Goal: Task Accomplishment & Management: Manage account settings

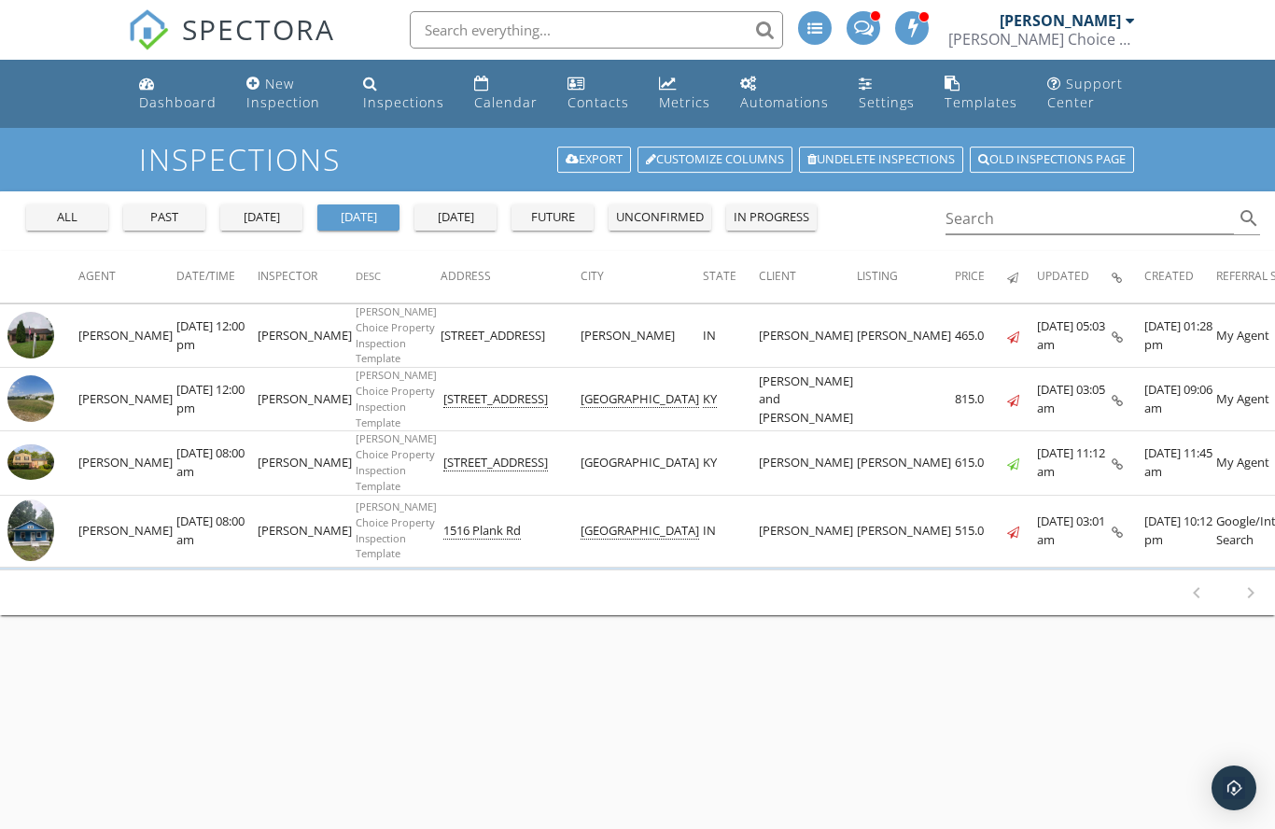
click at [1115, 16] on div "[PERSON_NAME]" at bounding box center [1060, 20] width 121 height 19
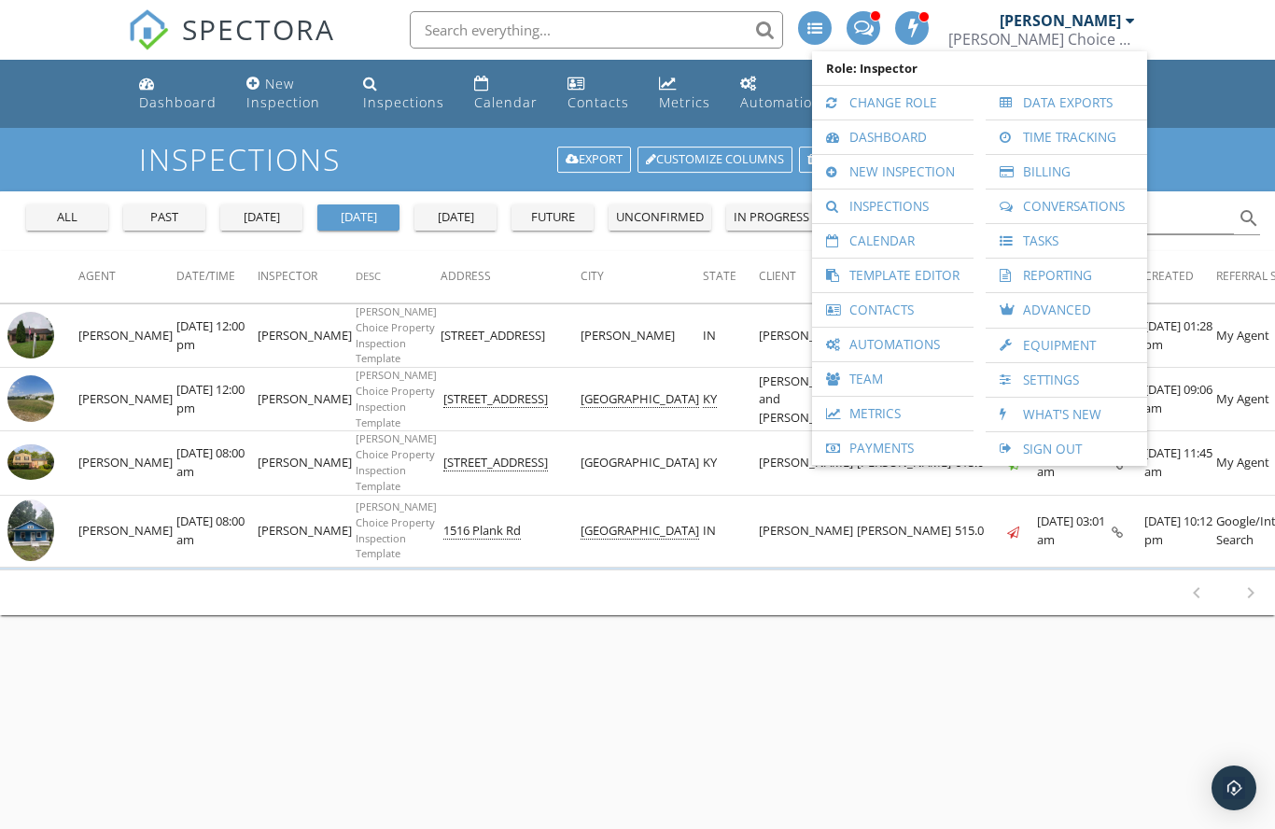
click at [880, 379] on link "Team" at bounding box center [892, 379] width 143 height 34
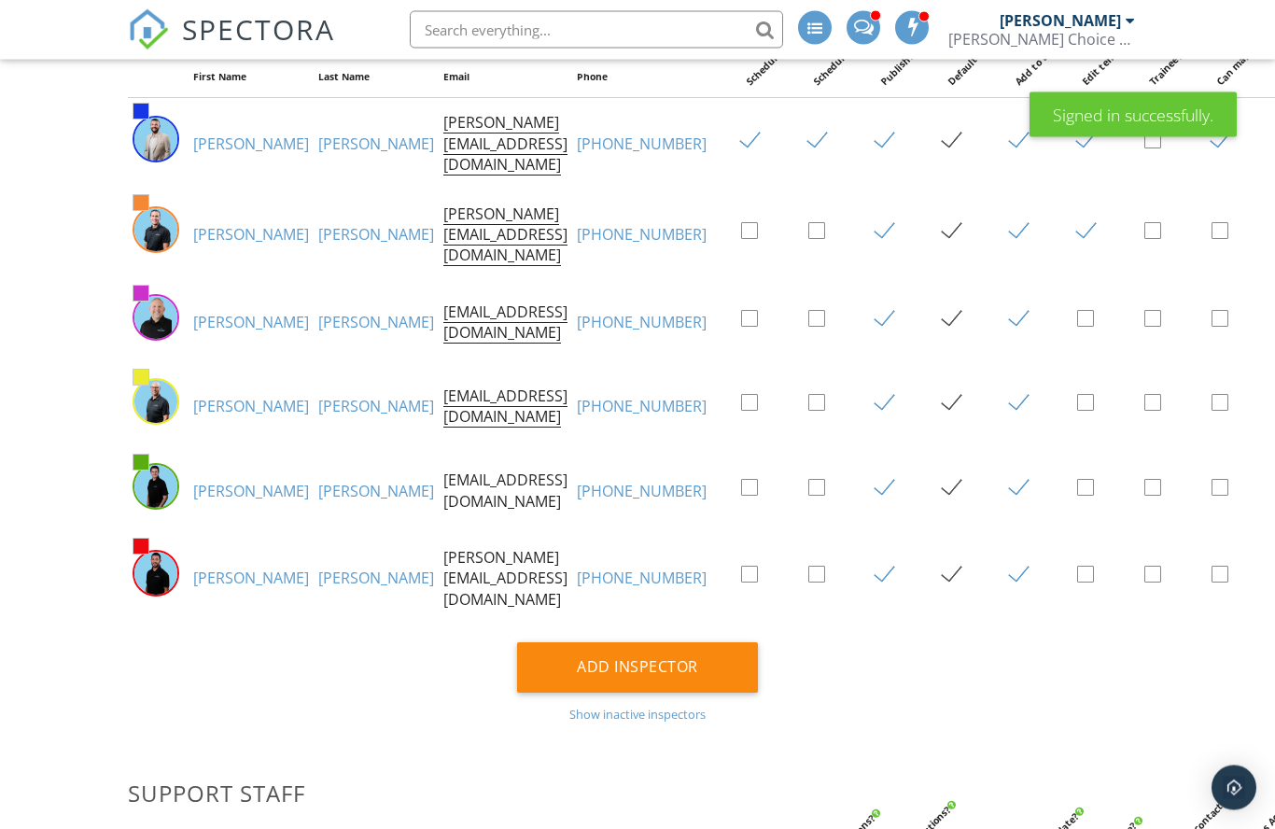
scroll to position [536, 0]
click at [212, 588] on link "Braden" at bounding box center [251, 577] width 116 height 21
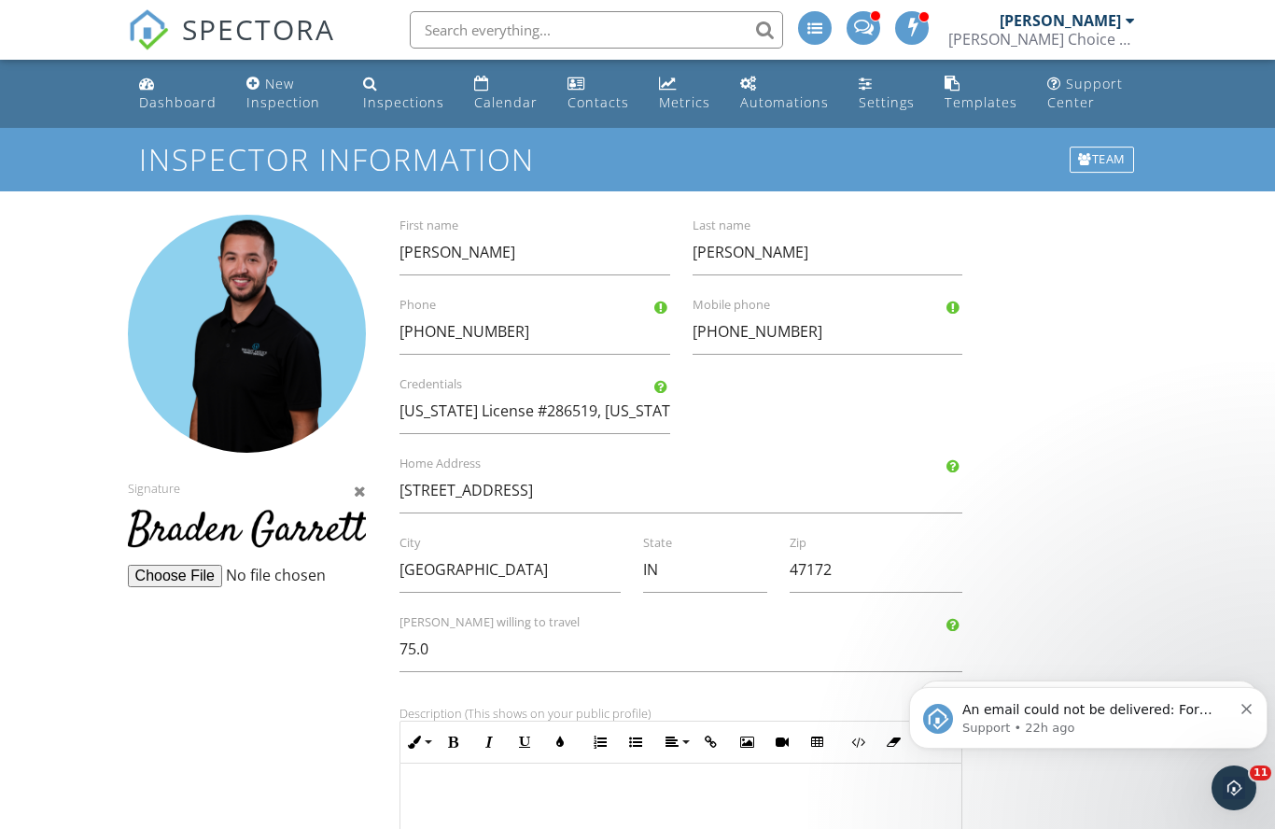
click at [266, 23] on span "SPECTORA" at bounding box center [258, 28] width 153 height 39
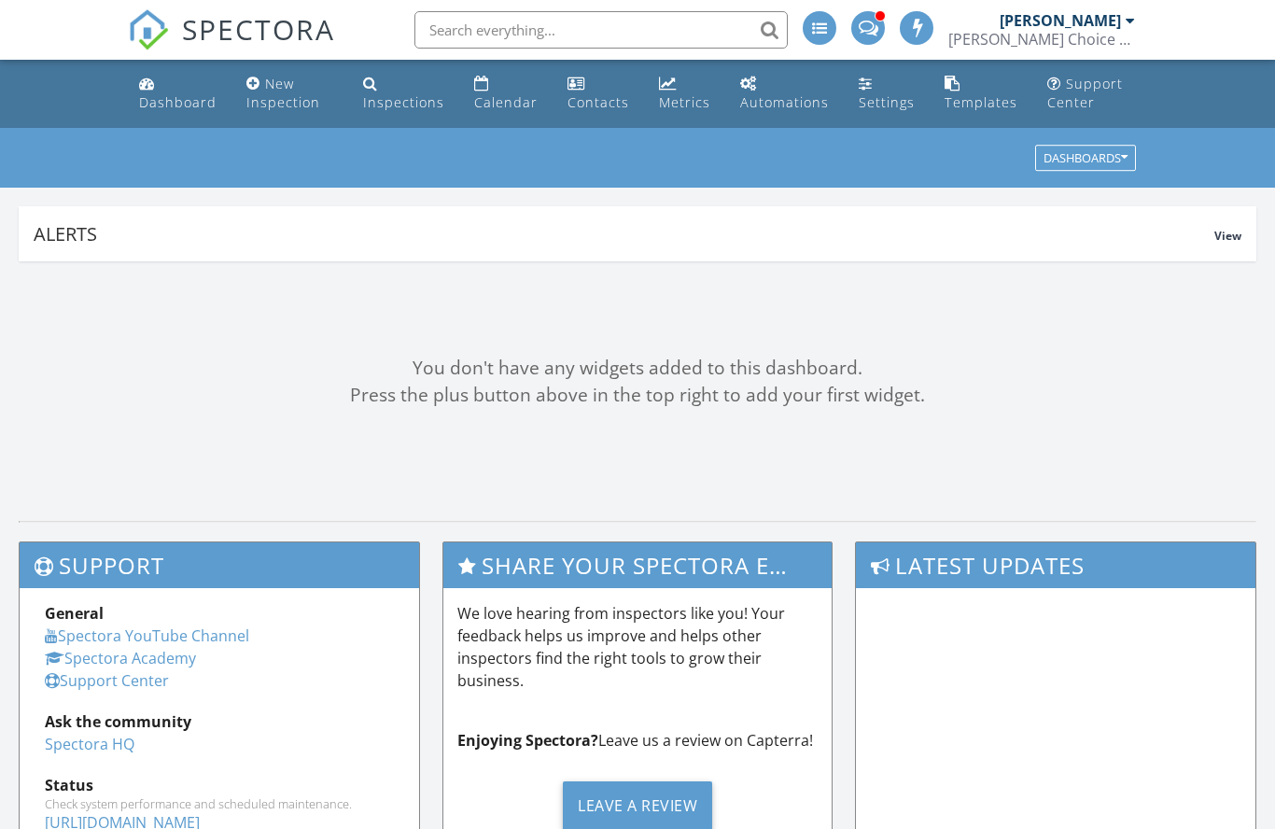
click at [664, 17] on input "text" at bounding box center [600, 29] width 373 height 37
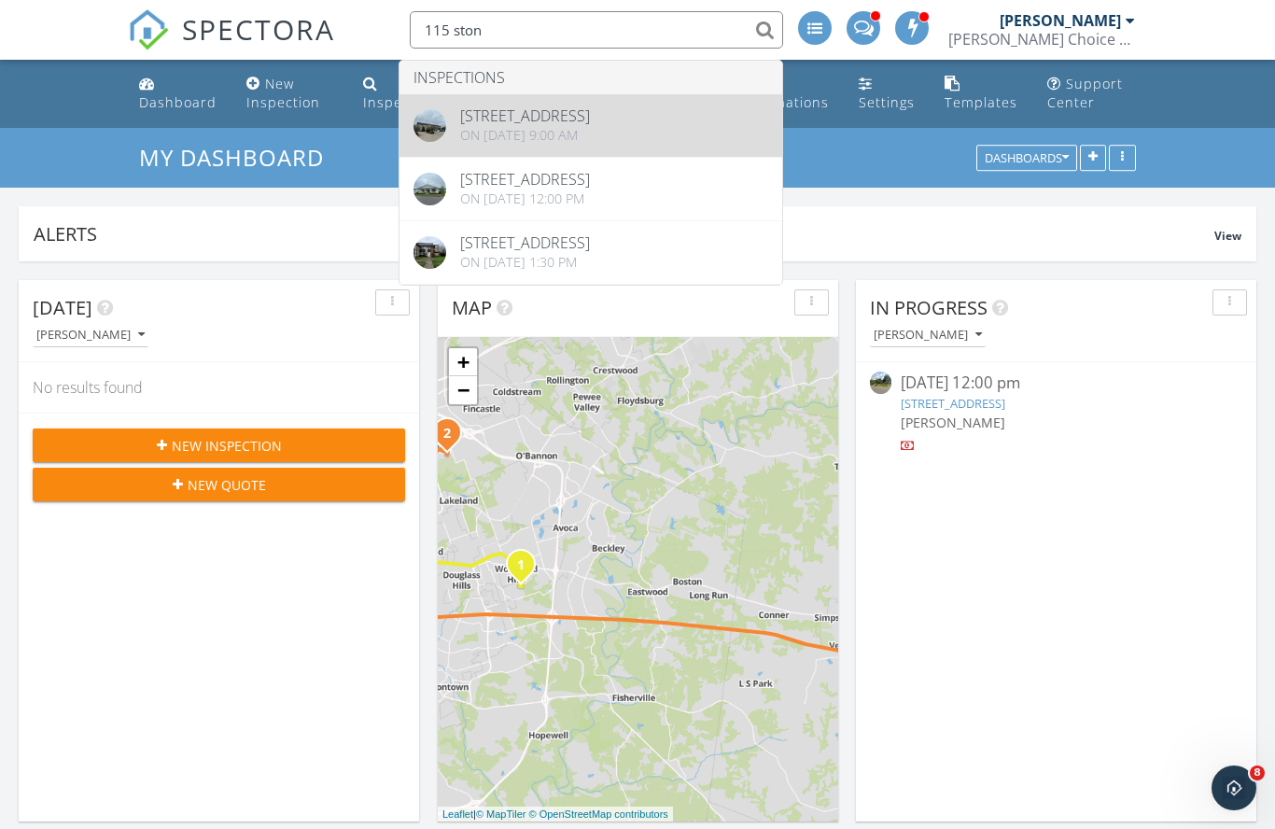
type input "115 ston"
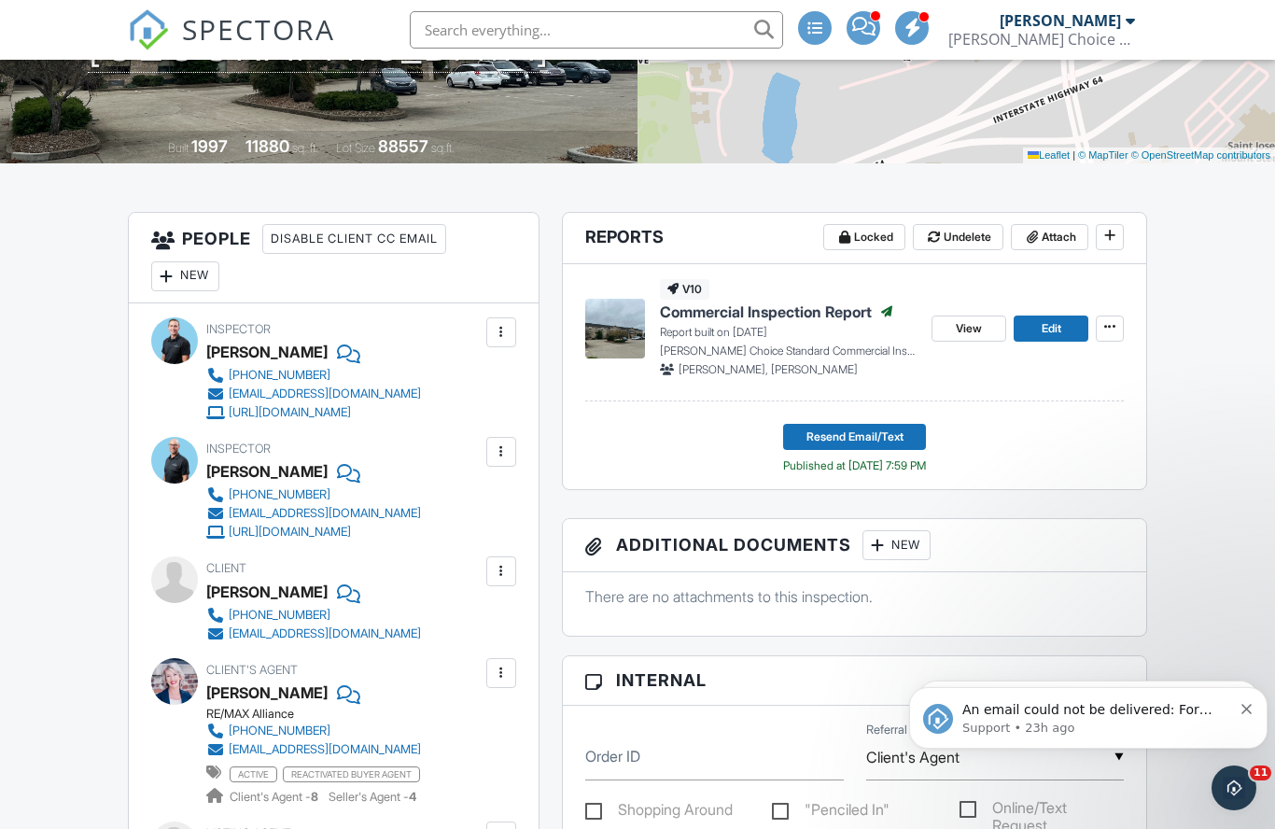
scroll to position [332, 0]
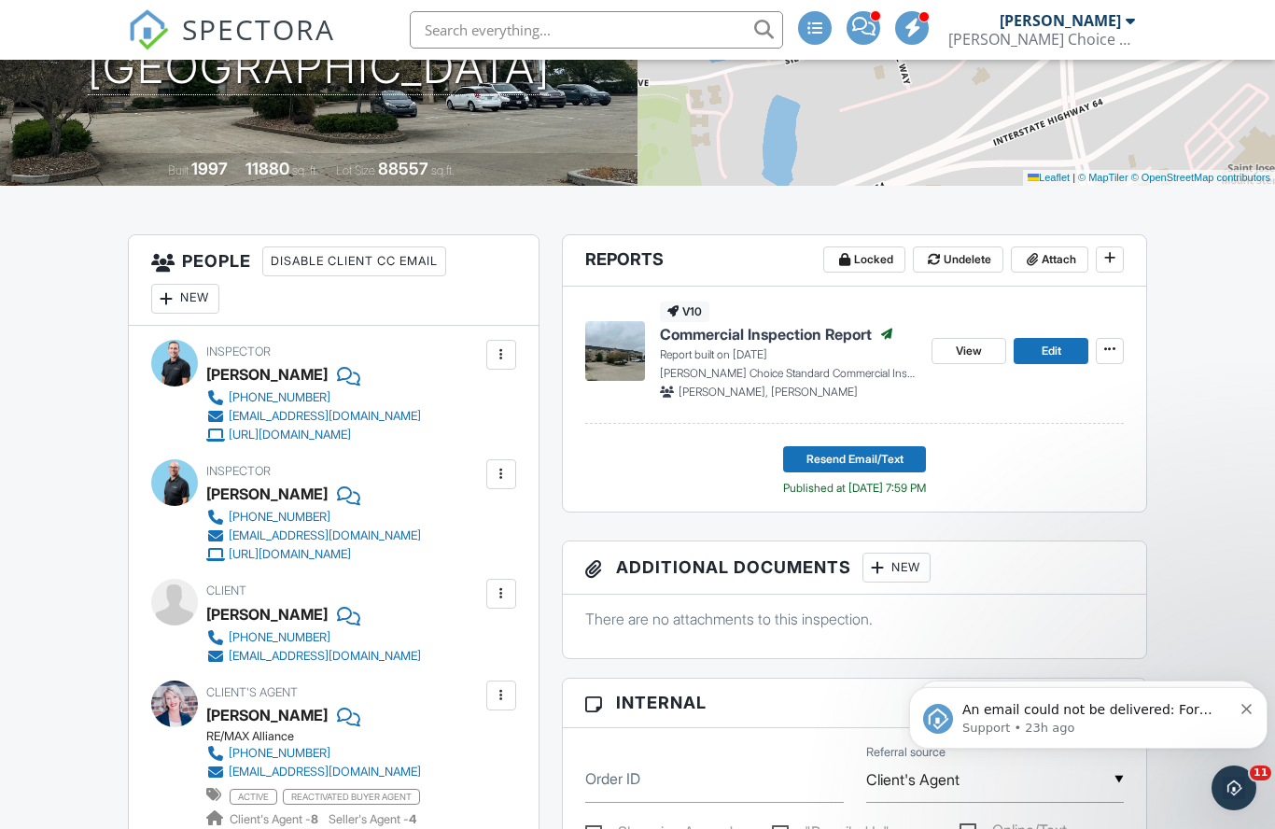
click at [1256, 701] on div "An email could not be delivered: For more information, view Why emails don't ge…" at bounding box center [1088, 718] width 358 height 62
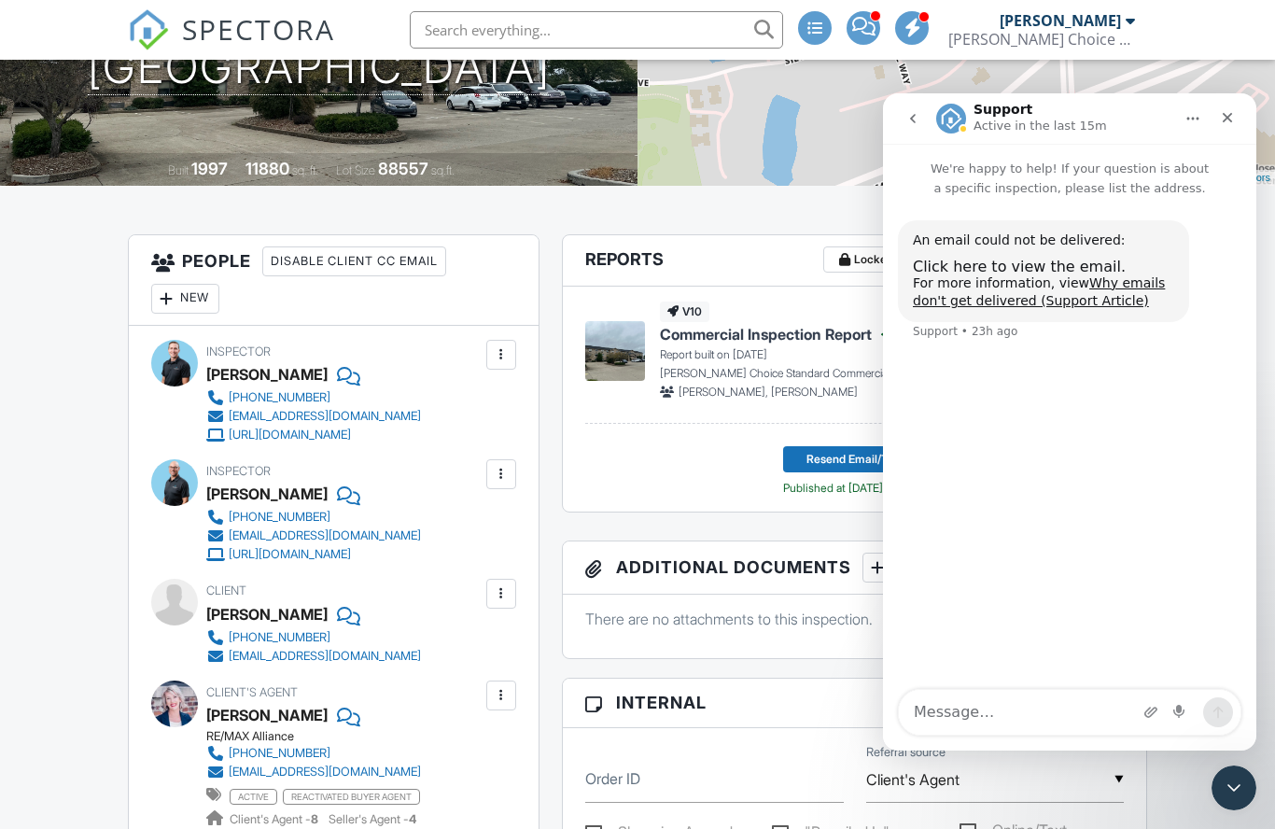
scroll to position [211, 0]
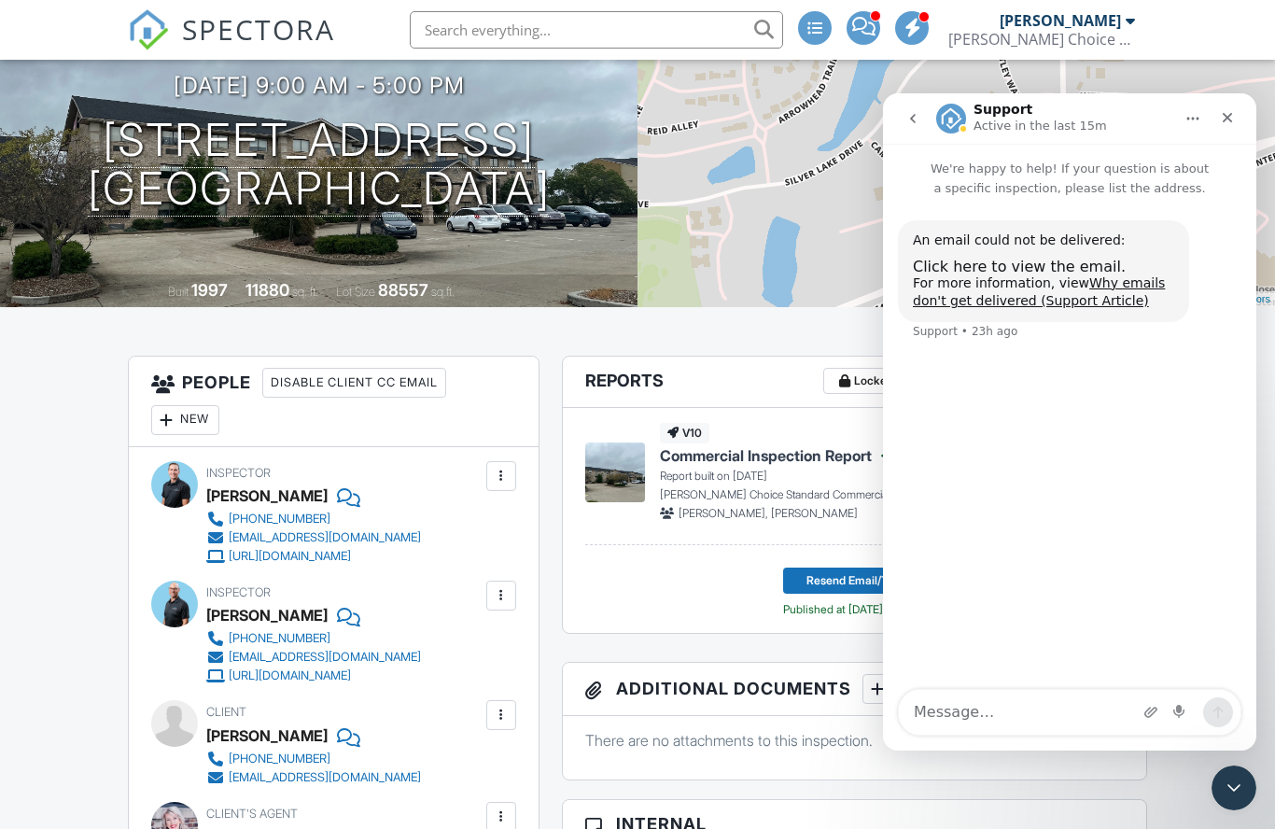
click at [1241, 800] on div "Close Intercom Messenger" at bounding box center [1233, 787] width 45 height 45
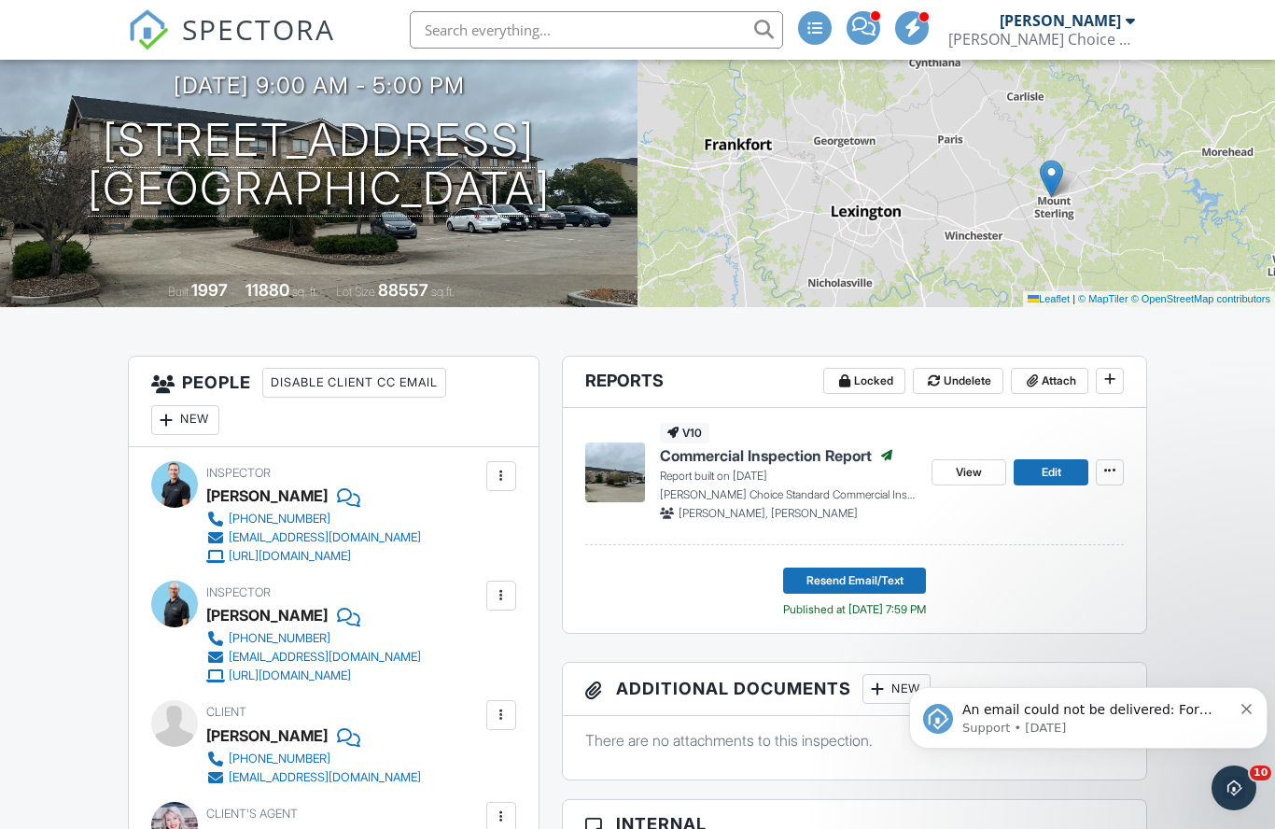
scroll to position [292, 0]
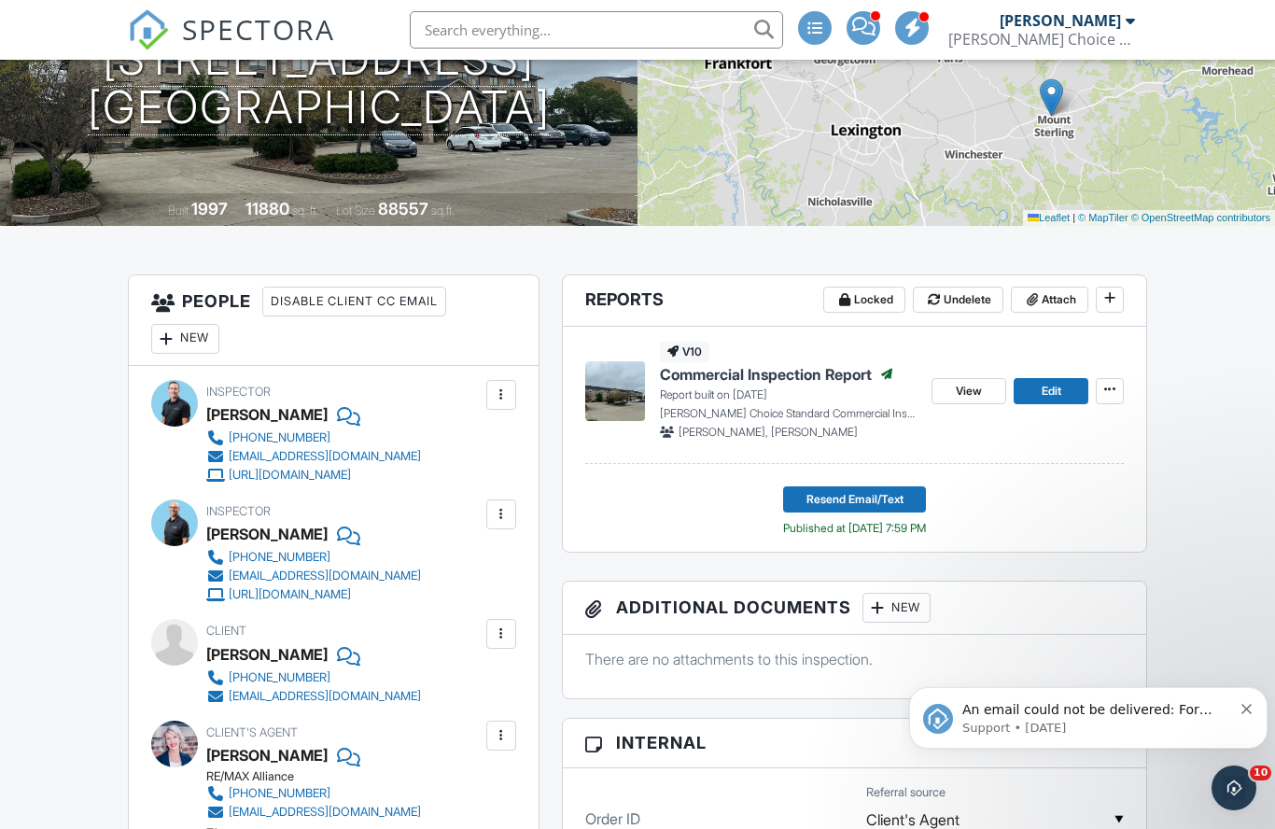
click at [964, 389] on span "View" at bounding box center [969, 391] width 26 height 19
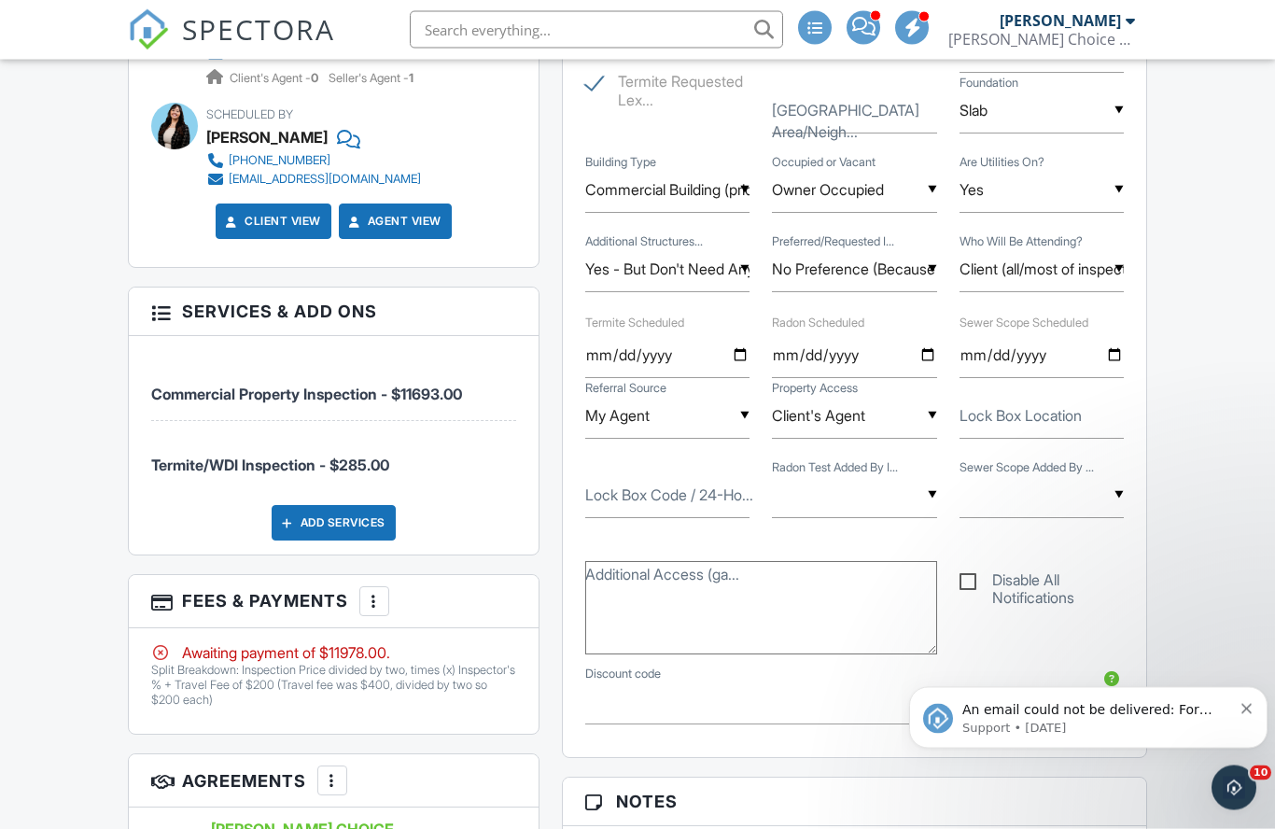
scroll to position [1196, 0]
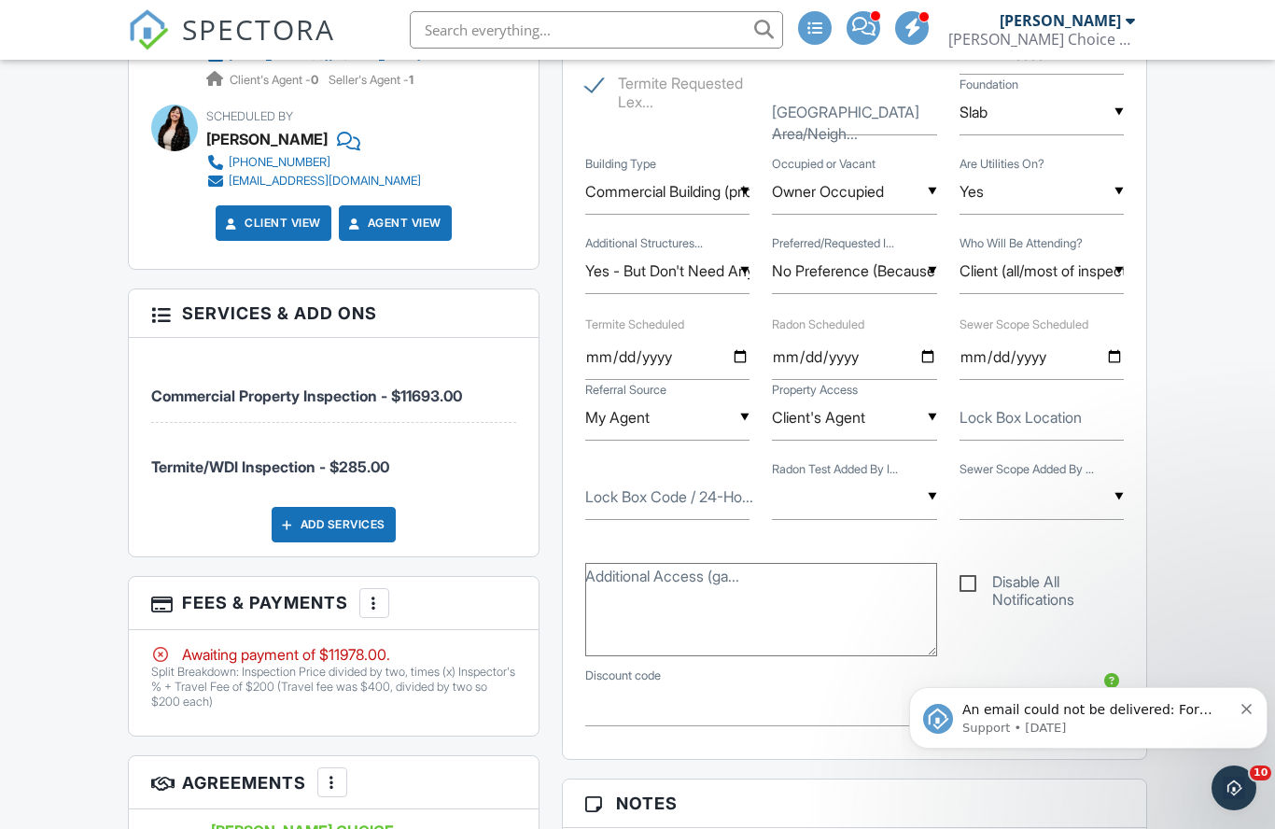
click at [1241, 712] on icon "Dismiss notification" at bounding box center [1246, 709] width 10 height 10
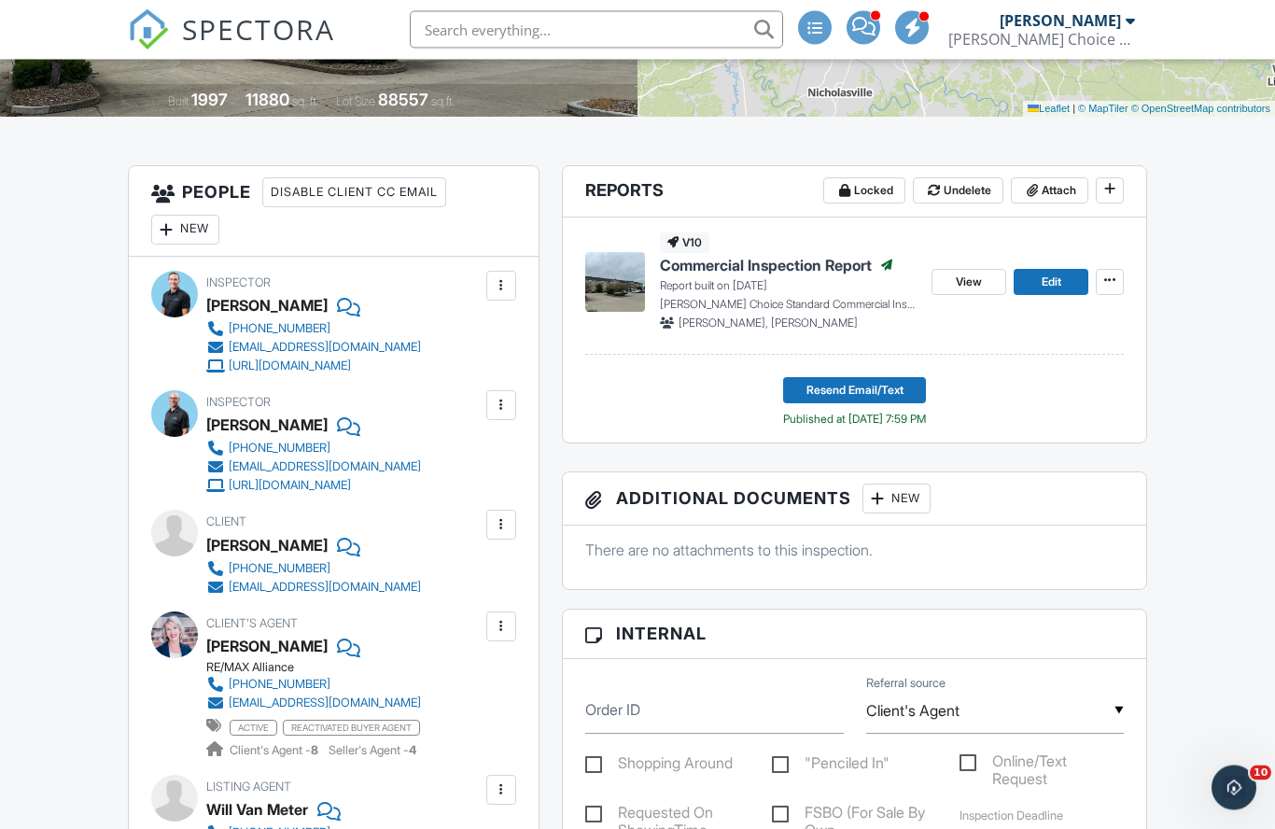
scroll to position [0, 0]
